Goal: Information Seeking & Learning: Check status

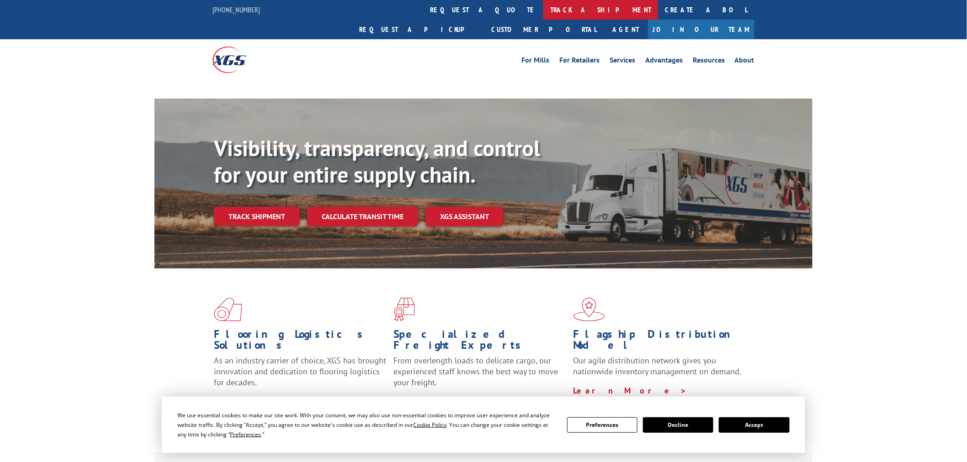
click at [543, 3] on link "track a shipment" at bounding box center [600, 10] width 115 height 20
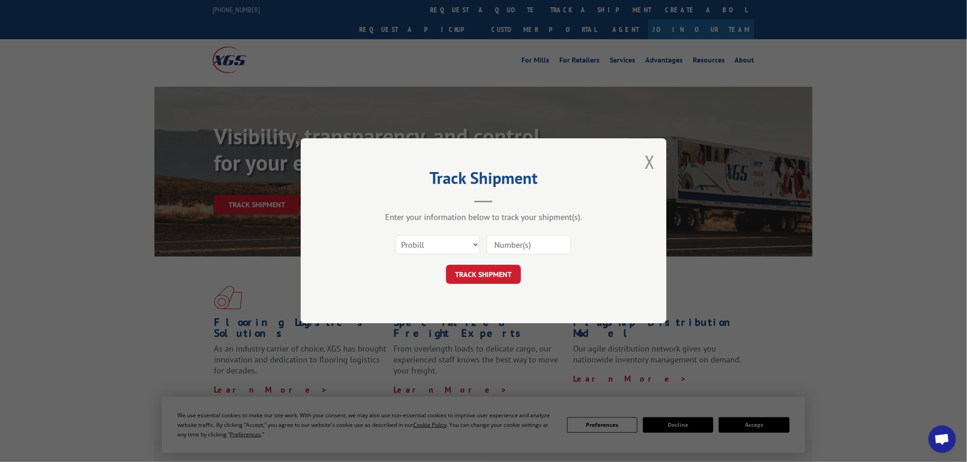
click at [529, 255] on div at bounding box center [529, 245] width 84 height 21
click at [529, 245] on input at bounding box center [529, 245] width 84 height 19
paste input "17523886"
type input "17523886"
click at [493, 279] on button "TRACK SHIPMENT" at bounding box center [483, 275] width 75 height 19
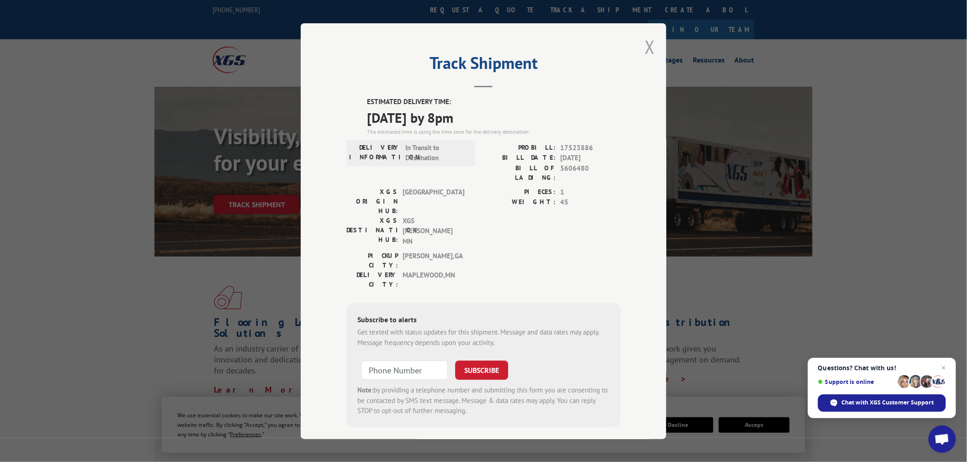
click at [646, 49] on button "Close modal" at bounding box center [650, 47] width 10 height 24
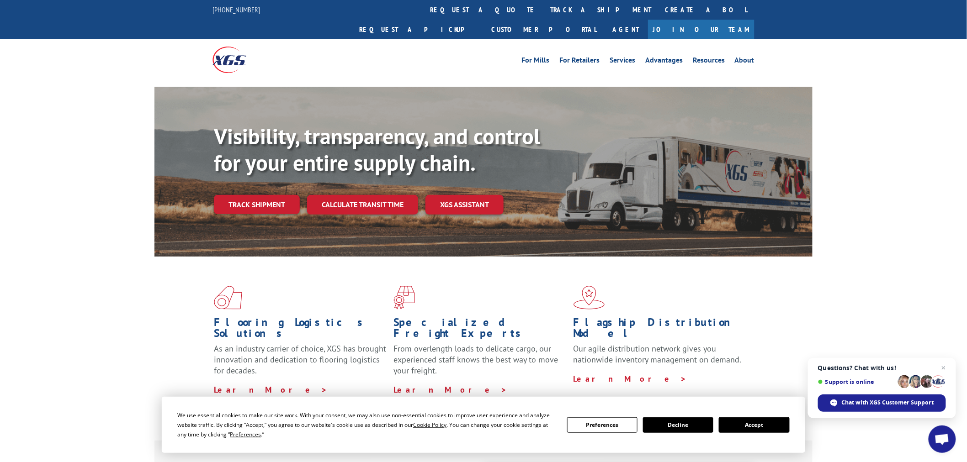
click at [543, 17] on link "track a shipment" at bounding box center [600, 10] width 115 height 20
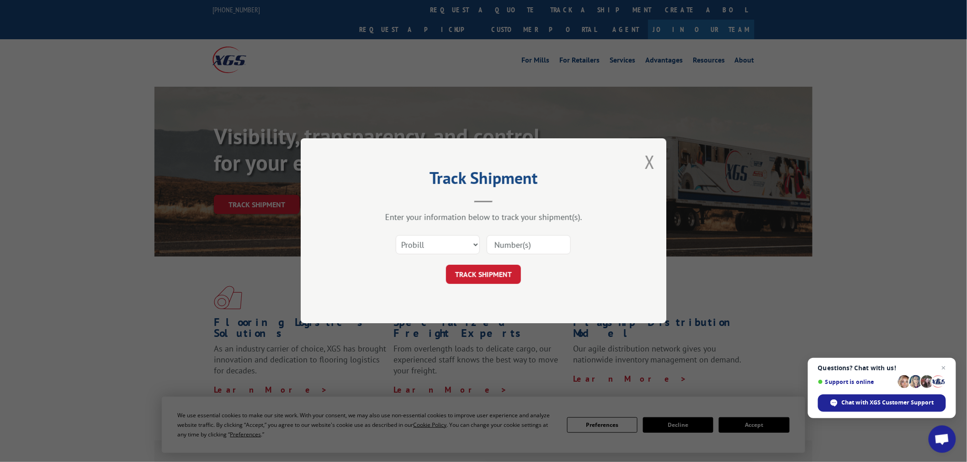
click at [533, 249] on input at bounding box center [529, 245] width 84 height 19
paste input "17479735"
type input "17479735"
drag, startPoint x: 496, startPoint y: 281, endPoint x: 497, endPoint y: 269, distance: 12.8
click at [497, 271] on button "TRACK SHIPMENT" at bounding box center [483, 275] width 75 height 19
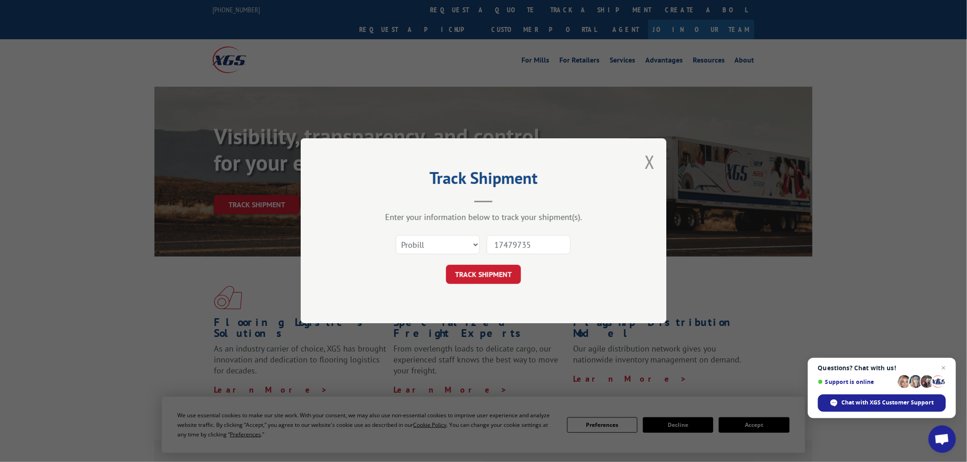
click at [500, 269] on div "Track Shipment Enter your information below to track your shipment(s). Select c…" at bounding box center [484, 230] width 366 height 185
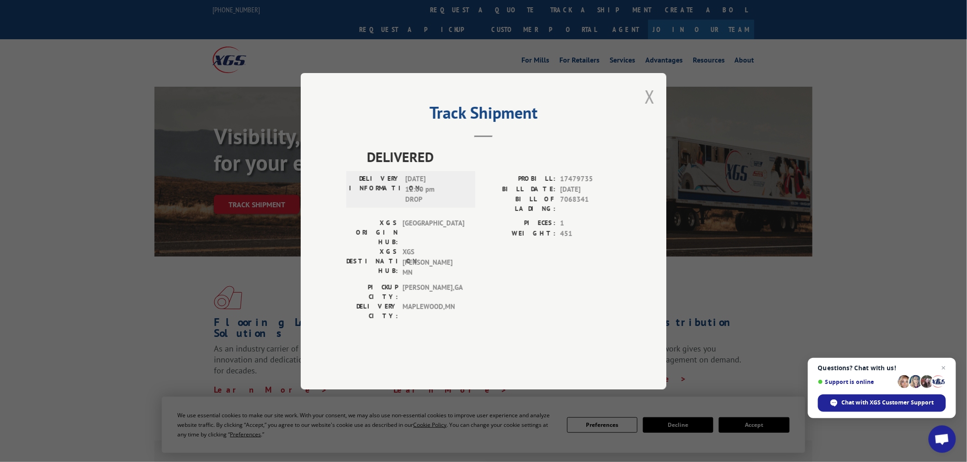
click at [646, 109] on button "Close modal" at bounding box center [650, 97] width 10 height 24
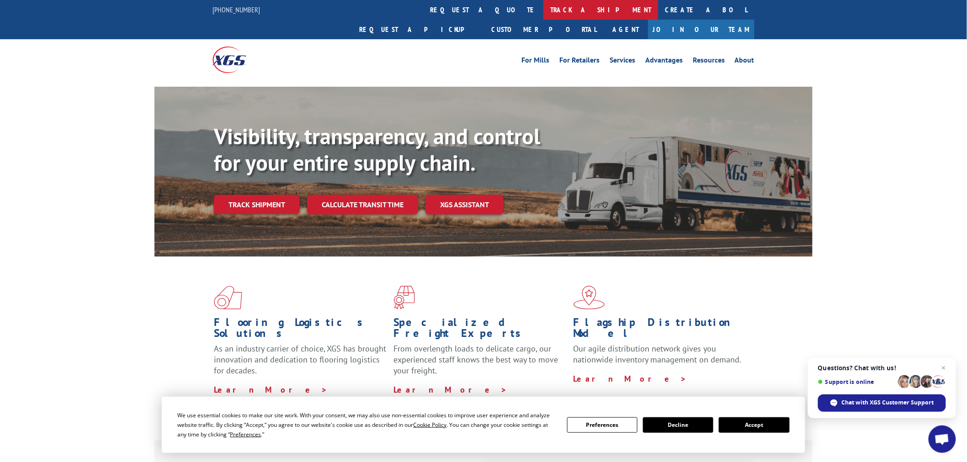
click at [543, 11] on link "track a shipment" at bounding box center [600, 10] width 115 height 20
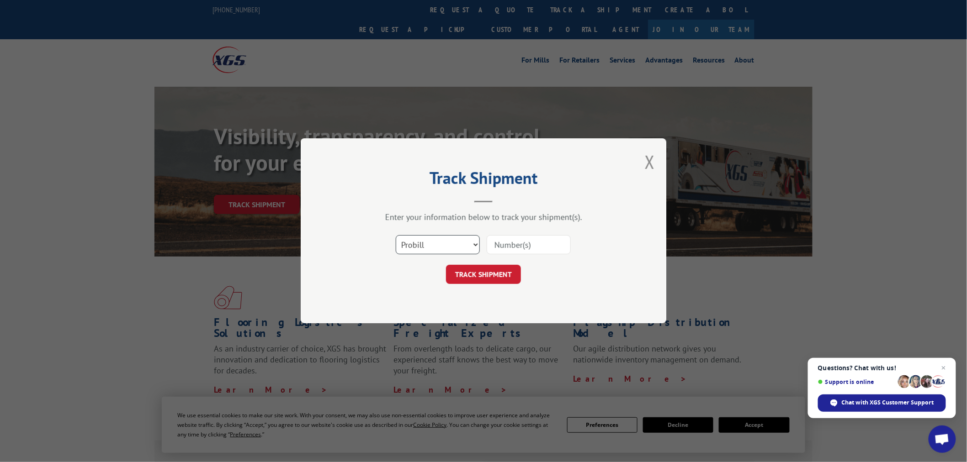
click at [414, 237] on select "Select category... Probill BOL PO" at bounding box center [438, 245] width 84 height 19
click at [517, 239] on input at bounding box center [529, 245] width 84 height 19
paste input "17692329"
type input "17692329"
drag, startPoint x: 466, startPoint y: 275, endPoint x: 472, endPoint y: 275, distance: 5.9
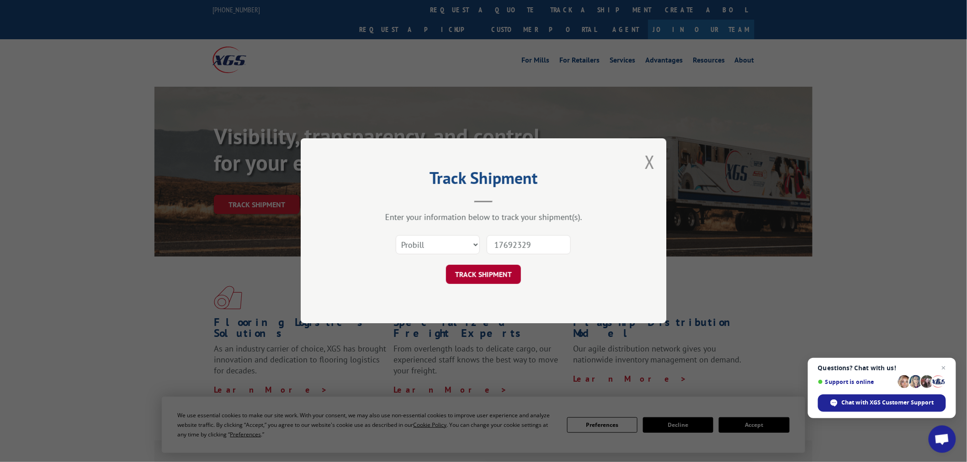
click at [467, 275] on button "TRACK SHIPMENT" at bounding box center [483, 275] width 75 height 19
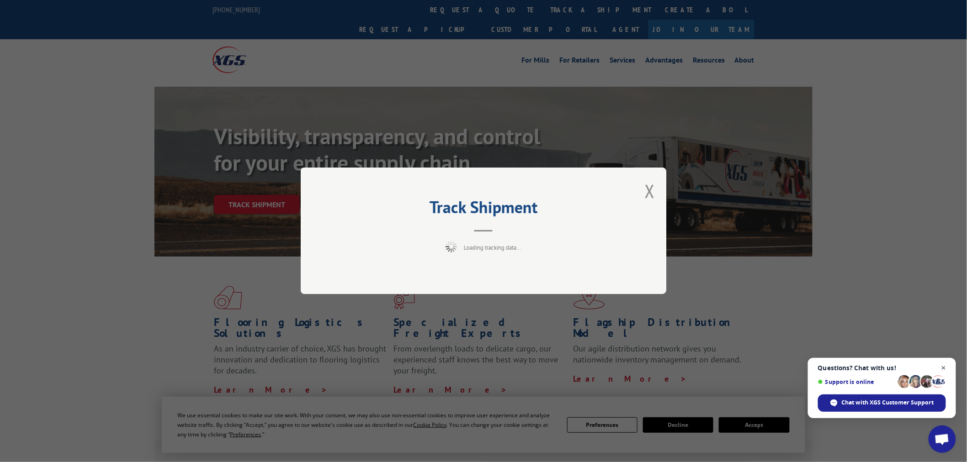
click at [948, 373] on span "Close chat" at bounding box center [943, 368] width 11 height 11
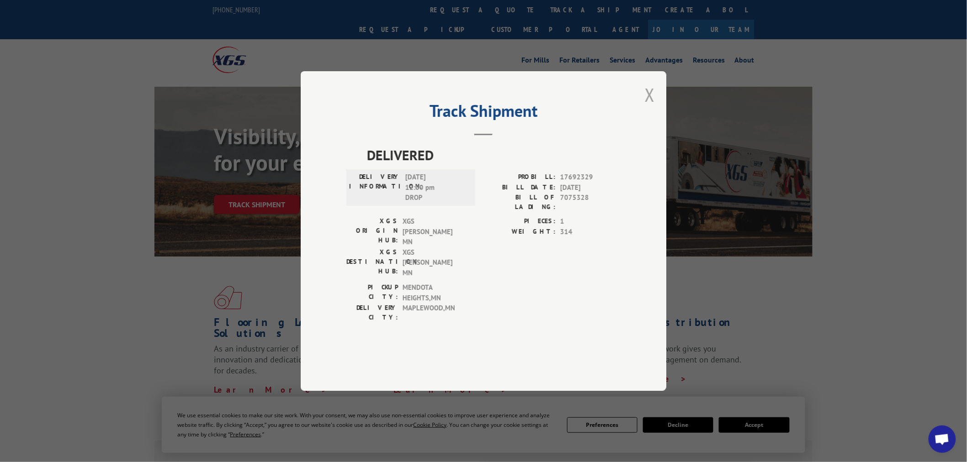
click at [654, 107] on button "Close modal" at bounding box center [650, 95] width 10 height 24
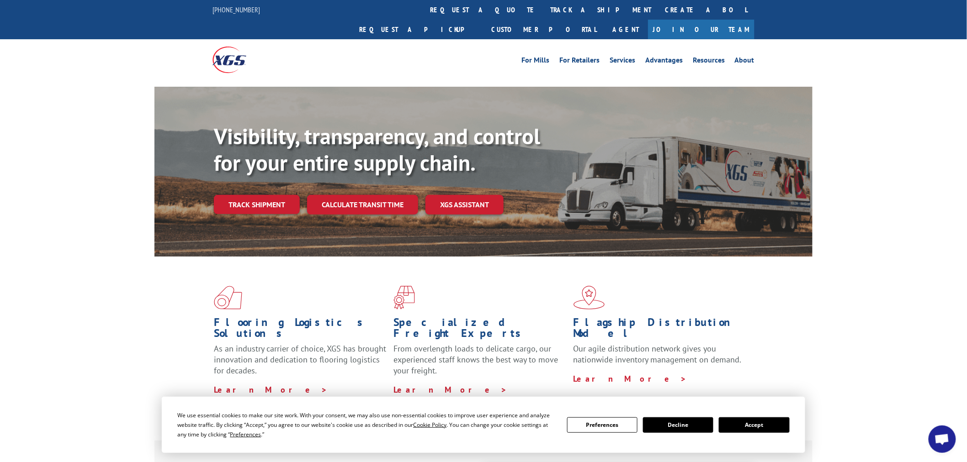
click at [543, 10] on link "track a shipment" at bounding box center [600, 10] width 115 height 20
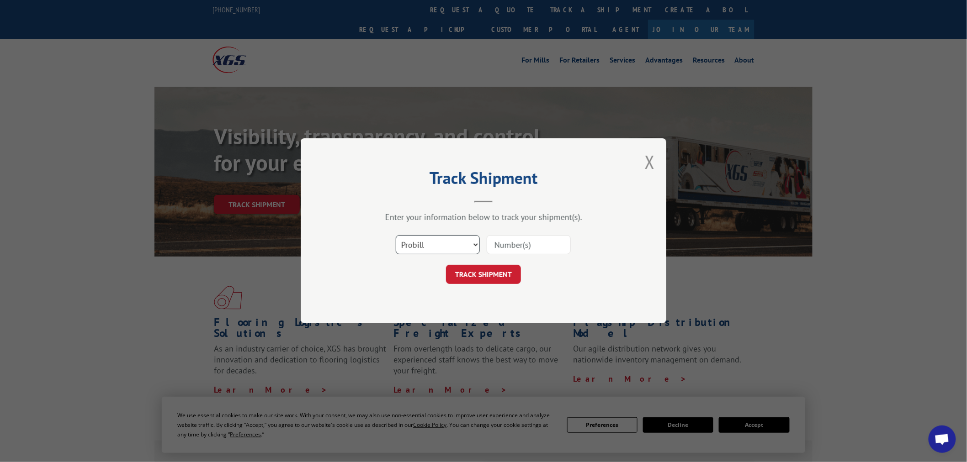
click at [430, 243] on select "Select category... Probill BOL PO" at bounding box center [438, 245] width 84 height 19
select select "bol"
click at [396, 236] on select "Select category... Probill BOL PO" at bounding box center [438, 245] width 84 height 19
click at [508, 249] on input at bounding box center [529, 245] width 84 height 19
paste input "17692329"
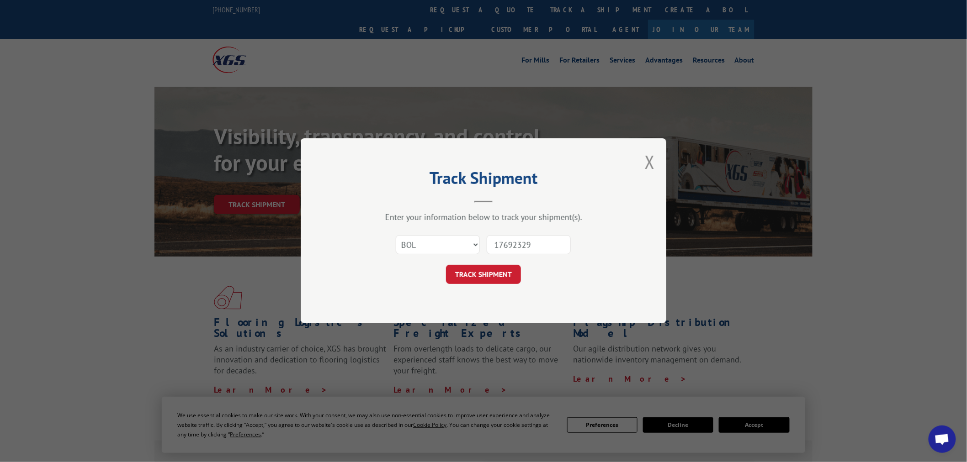
type input "17692329"
drag, startPoint x: 537, startPoint y: 246, endPoint x: 293, endPoint y: 242, distance: 244.1
click at [293, 242] on div "Track Shipment Enter your information below to track your shipment(s). Select c…" at bounding box center [483, 231] width 967 height 462
drag, startPoint x: 483, startPoint y: 241, endPoint x: 514, endPoint y: 246, distance: 31.4
drag, startPoint x: 514, startPoint y: 246, endPoint x: 509, endPoint y: 247, distance: 5.1
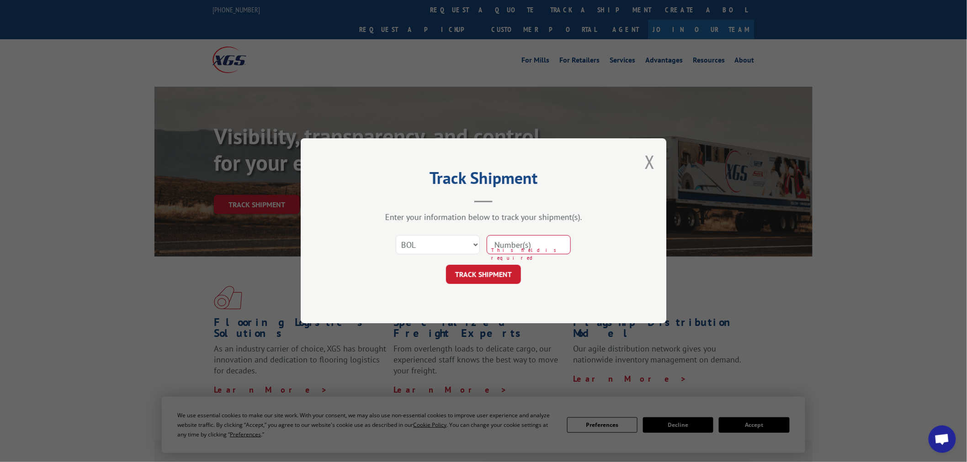
paste input "5606217"
type input "5606217"
click at [469, 283] on button "TRACK SHIPMENT" at bounding box center [483, 275] width 75 height 19
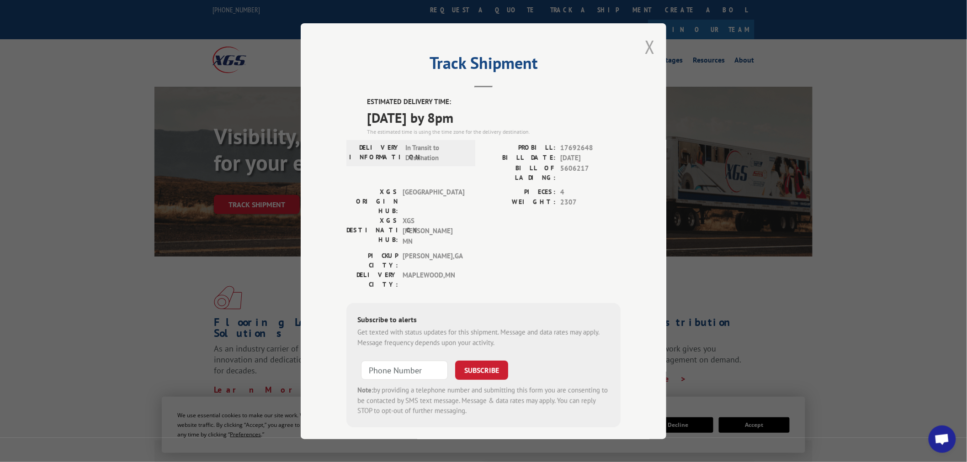
click at [649, 49] on button "Close modal" at bounding box center [650, 47] width 10 height 24
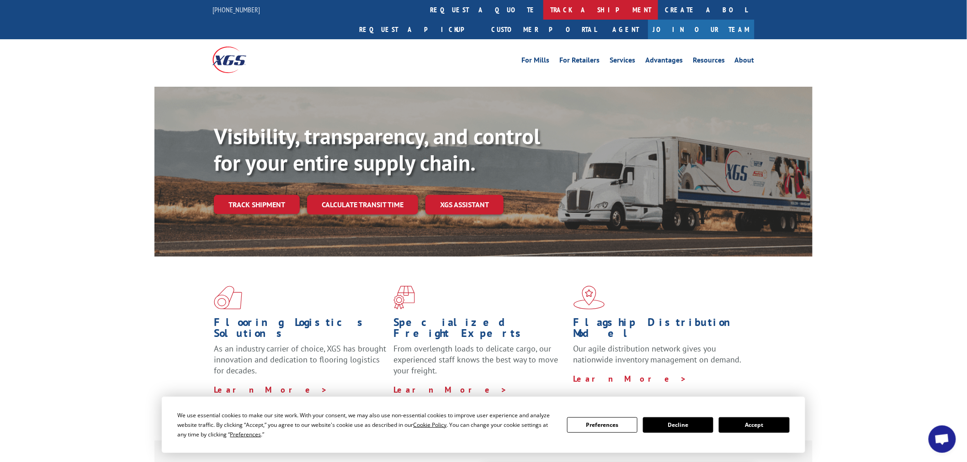
click at [543, 11] on link "track a shipment" at bounding box center [600, 10] width 115 height 20
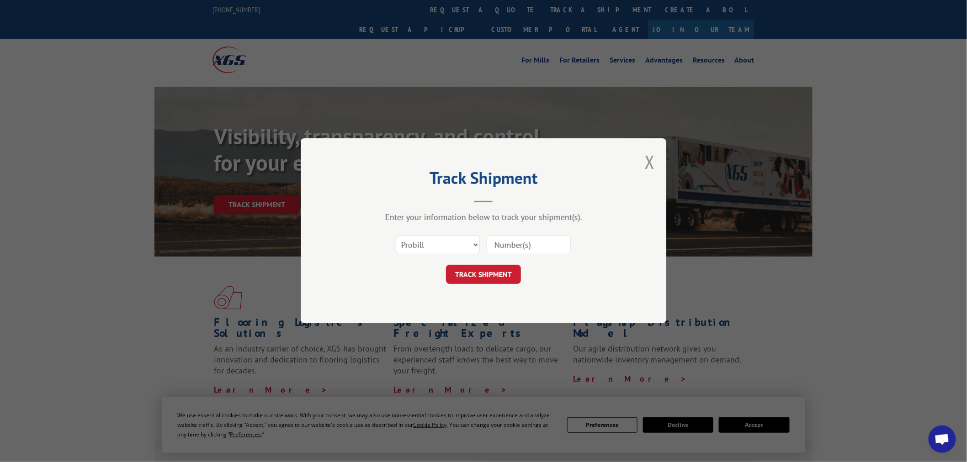
click at [520, 237] on input at bounding box center [529, 245] width 84 height 19
paste input "5569290"
type input "5569290"
click at [492, 271] on button "TRACK SHIPMENT" at bounding box center [483, 275] width 75 height 19
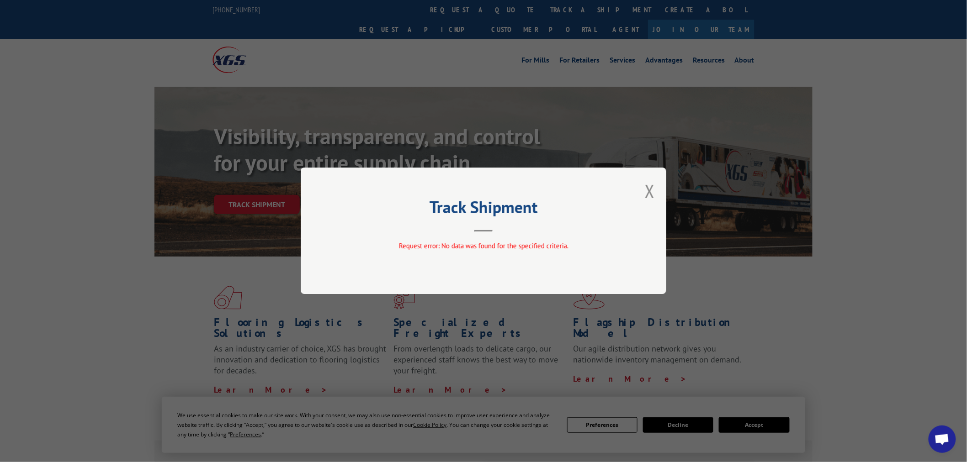
click at [656, 197] on div "Track Shipment Request error: No data was found for the specified criteria." at bounding box center [484, 231] width 366 height 127
click at [641, 196] on div "Track Shipment Request error: No data was found for the specified criteria." at bounding box center [484, 231] width 366 height 127
click at [652, 188] on button "Close modal" at bounding box center [650, 191] width 10 height 24
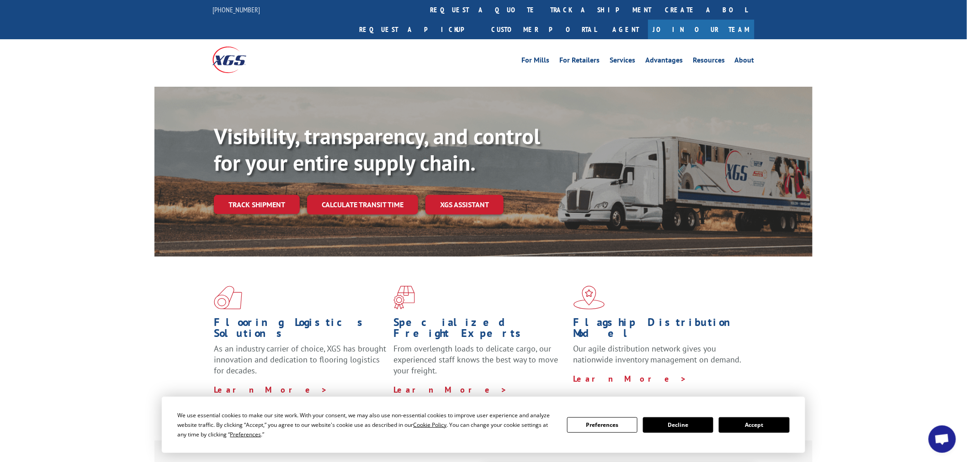
drag, startPoint x: 470, startPoint y: 11, endPoint x: 483, endPoint y: 75, distance: 64.8
click at [543, 11] on link "track a shipment" at bounding box center [600, 10] width 115 height 20
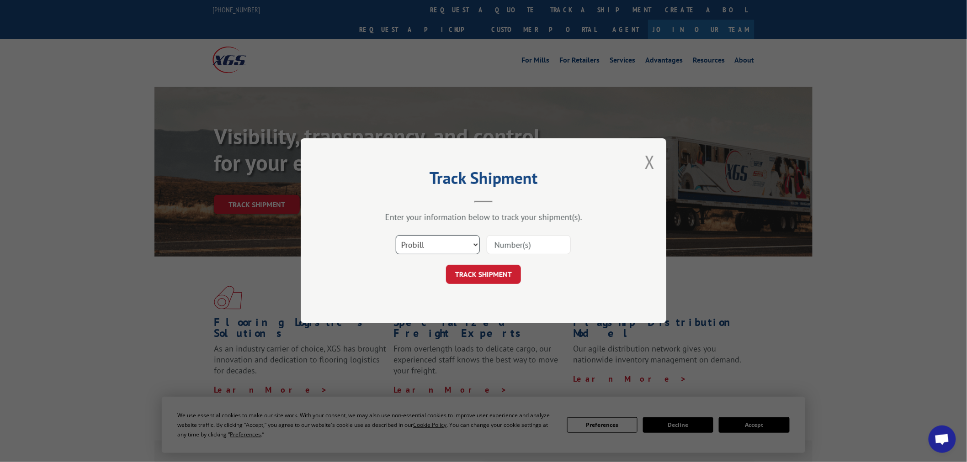
drag, startPoint x: 431, startPoint y: 248, endPoint x: 427, endPoint y: 253, distance: 6.5
click at [430, 250] on select "Select category... Probill BOL PO" at bounding box center [438, 245] width 84 height 19
select select "bol"
click at [396, 236] on select "Select category... Probill BOL PO" at bounding box center [438, 245] width 84 height 19
click at [500, 243] on input at bounding box center [529, 245] width 84 height 19
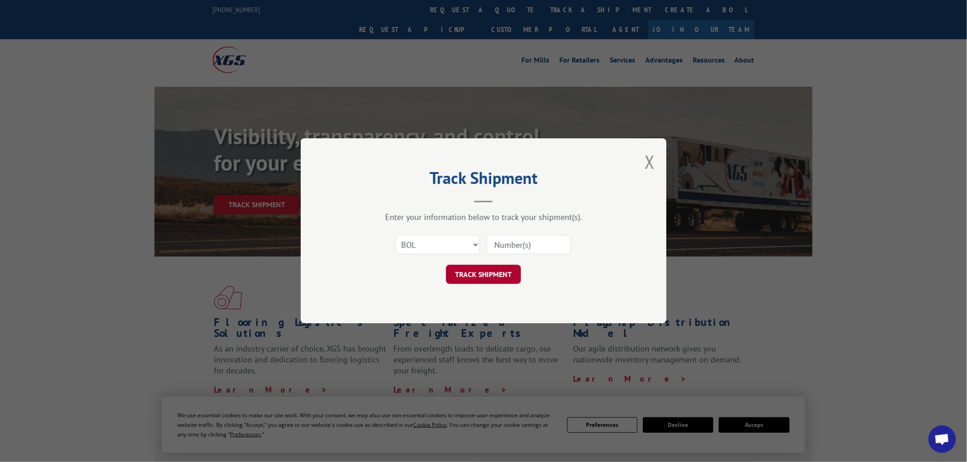
paste input "5569290"
type input "5569290"
click at [481, 280] on button "TRACK SHIPMENT" at bounding box center [483, 275] width 75 height 19
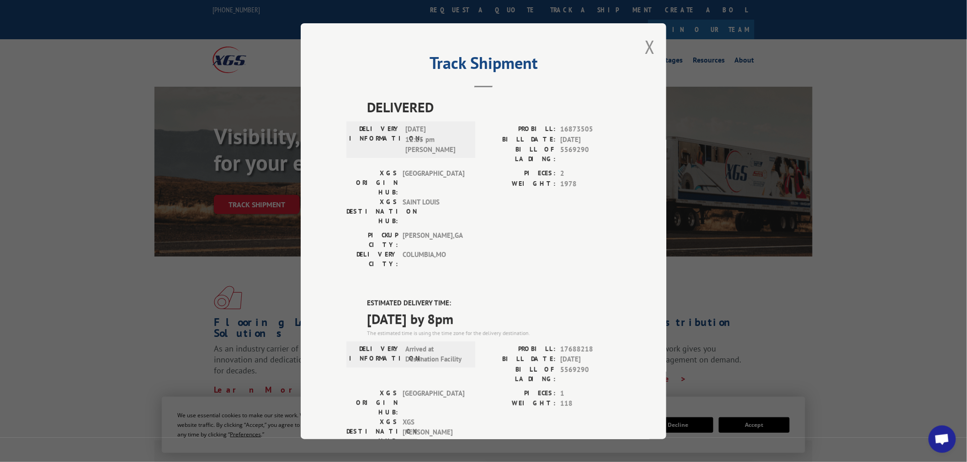
scroll to position [144, 0]
